Goal: Use online tool/utility: Utilize a website feature to perform a specific function

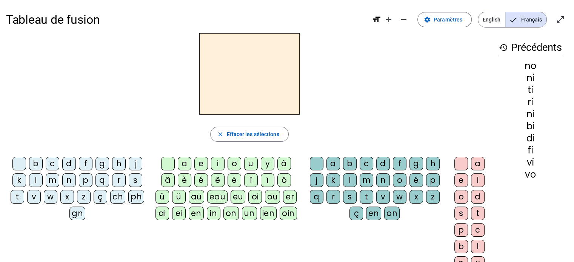
click at [216, 162] on div "i" at bounding box center [218, 164] width 14 height 14
click at [134, 180] on div "s" at bounding box center [136, 181] width 14 height 14
click at [35, 196] on div "v" at bounding box center [34, 197] width 14 height 14
click at [17, 196] on div "t" at bounding box center [18, 197] width 14 height 14
click at [35, 179] on div "l" at bounding box center [36, 181] width 14 height 14
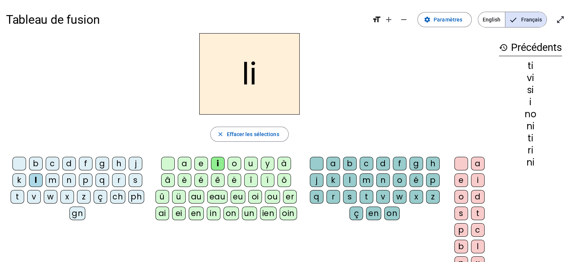
click at [116, 179] on div "r" at bounding box center [119, 181] width 14 height 14
click at [67, 164] on div "d" at bounding box center [69, 164] width 14 height 14
click at [33, 163] on div "b" at bounding box center [36, 164] width 14 height 14
click at [183, 163] on div "a" at bounding box center [185, 164] width 14 height 14
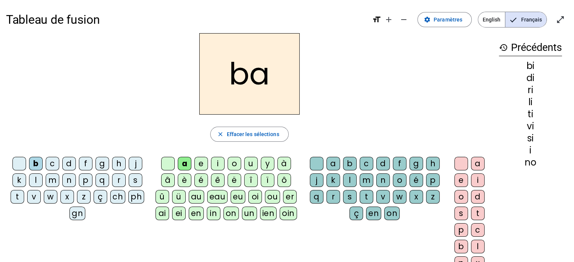
click at [68, 164] on div "d" at bounding box center [69, 164] width 14 height 14
click at [85, 161] on div "f" at bounding box center [86, 164] width 14 height 14
click at [136, 162] on div "j" at bounding box center [136, 164] width 14 height 14
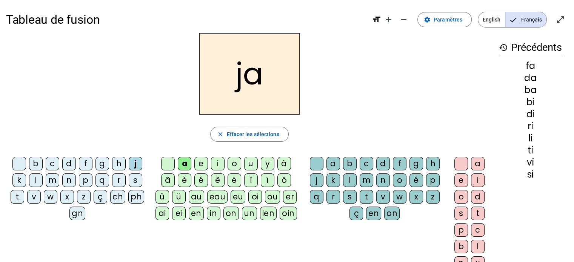
click at [33, 197] on div "v" at bounding box center [34, 197] width 14 height 14
click at [35, 179] on div "l" at bounding box center [36, 181] width 14 height 14
click at [17, 179] on div "k" at bounding box center [19, 181] width 14 height 14
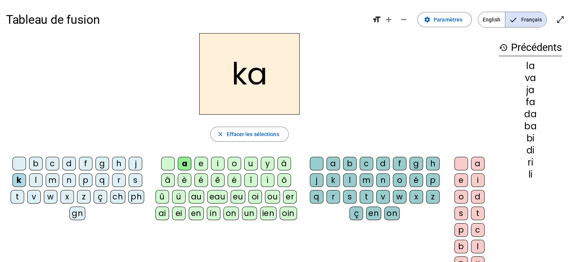
click at [17, 196] on div "t" at bounding box center [18, 197] width 14 height 14
click at [137, 179] on div "s" at bounding box center [136, 181] width 14 height 14
click at [200, 162] on div "e" at bounding box center [201, 164] width 14 height 14
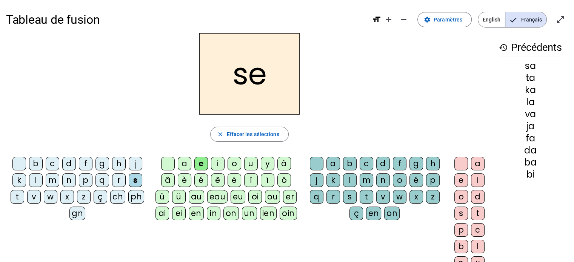
click at [69, 165] on div "d" at bounding box center [69, 164] width 14 height 14
click at [33, 177] on div "l" at bounding box center [36, 181] width 14 height 14
click at [134, 164] on div "j" at bounding box center [136, 164] width 14 height 14
click at [35, 163] on div "b" at bounding box center [36, 164] width 14 height 14
click at [118, 195] on div "ch" at bounding box center [117, 197] width 15 height 14
